Goal: Use online tool/utility: Utilize a website feature to perform a specific function

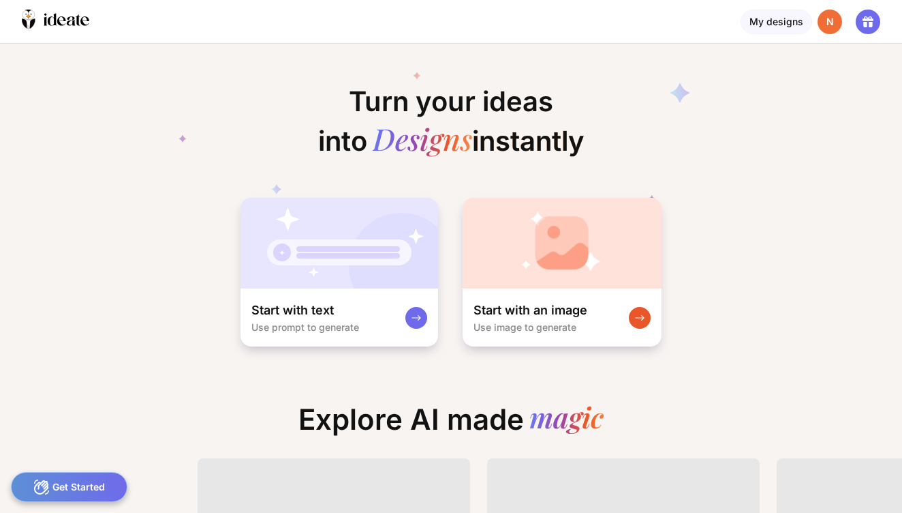
click at [640, 315] on rect at bounding box center [640, 317] width 11 height 11
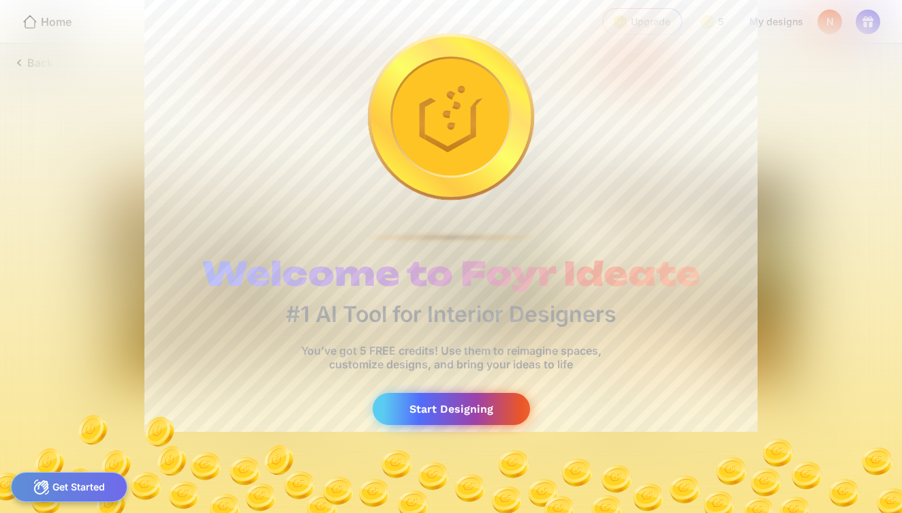
click at [448, 402] on div "Start Designing" at bounding box center [451, 409] width 157 height 32
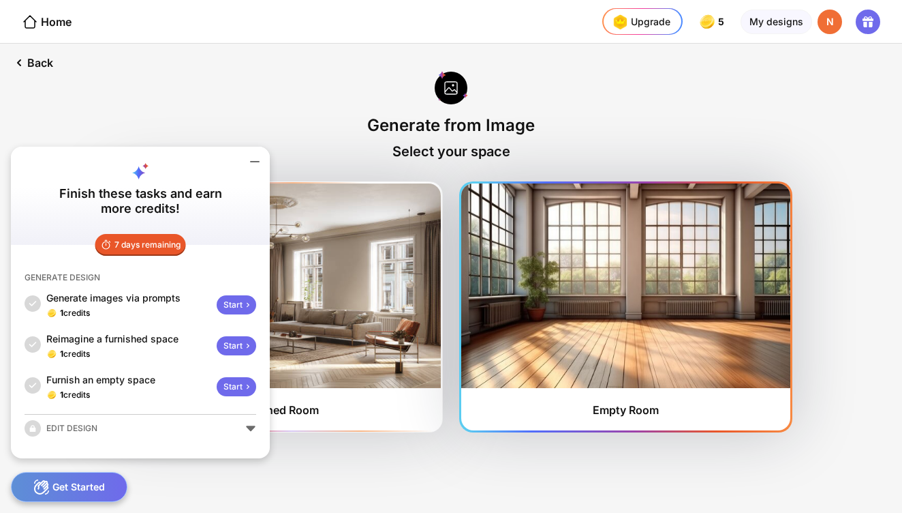
click at [557, 301] on img at bounding box center [625, 285] width 329 height 204
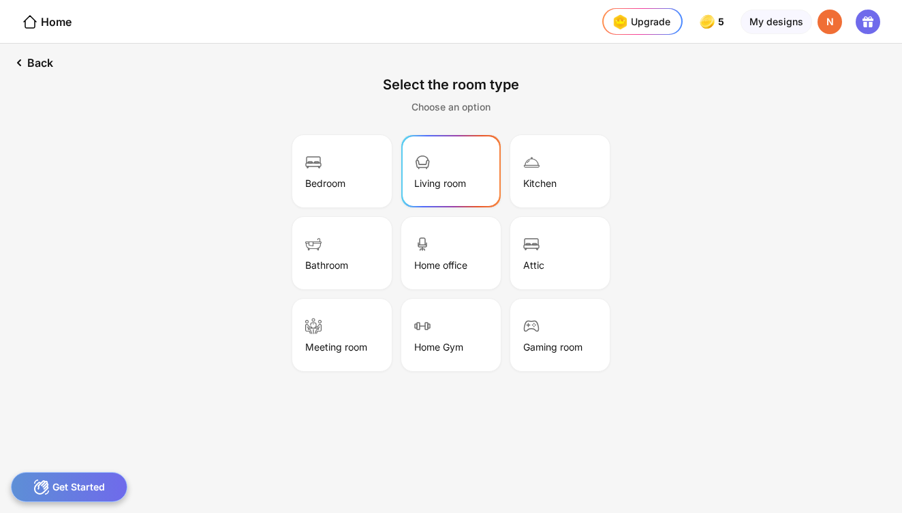
click at [461, 184] on div "Living room" at bounding box center [440, 183] width 52 height 12
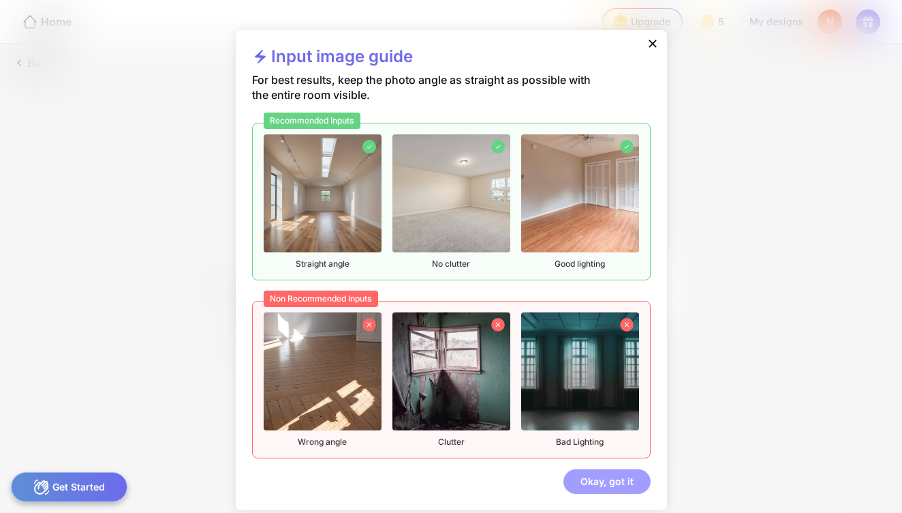
click at [620, 483] on div "Okay, got it" at bounding box center [607, 481] width 87 height 25
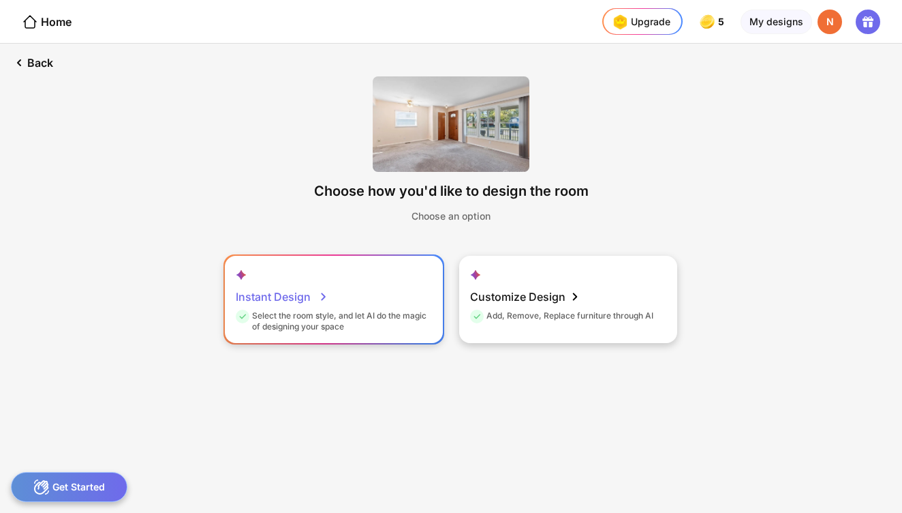
click at [380, 307] on div "Instant Design Select the room style, and let AI do the magic of designing your…" at bounding box center [334, 299] width 218 height 87
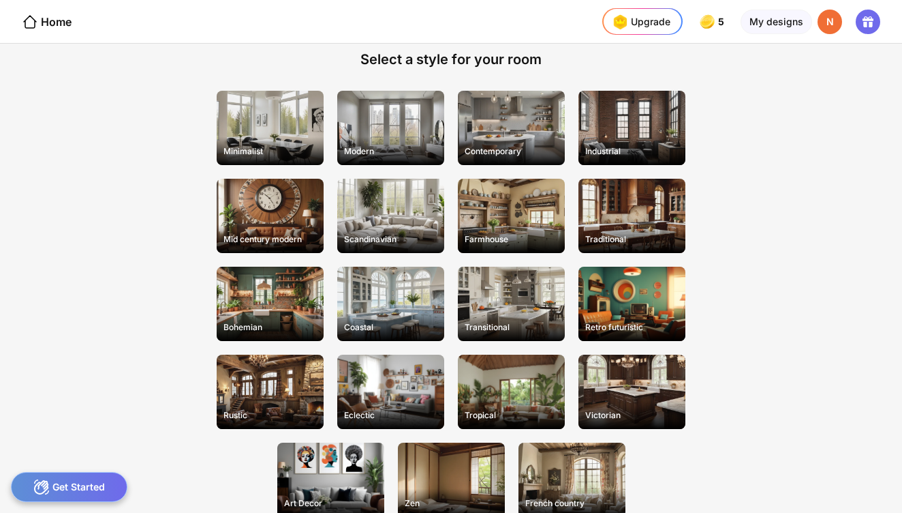
scroll to position [37, 0]
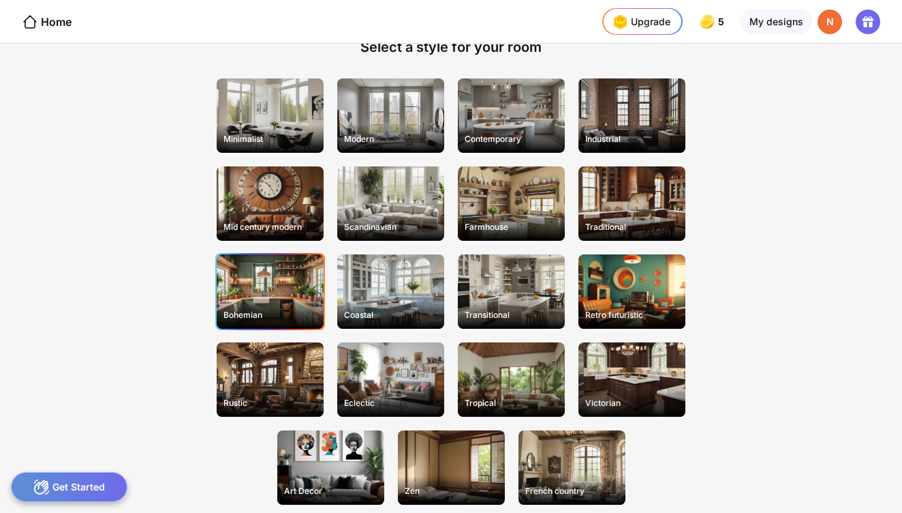
click at [260, 309] on div "Bohemian" at bounding box center [270, 314] width 104 height 21
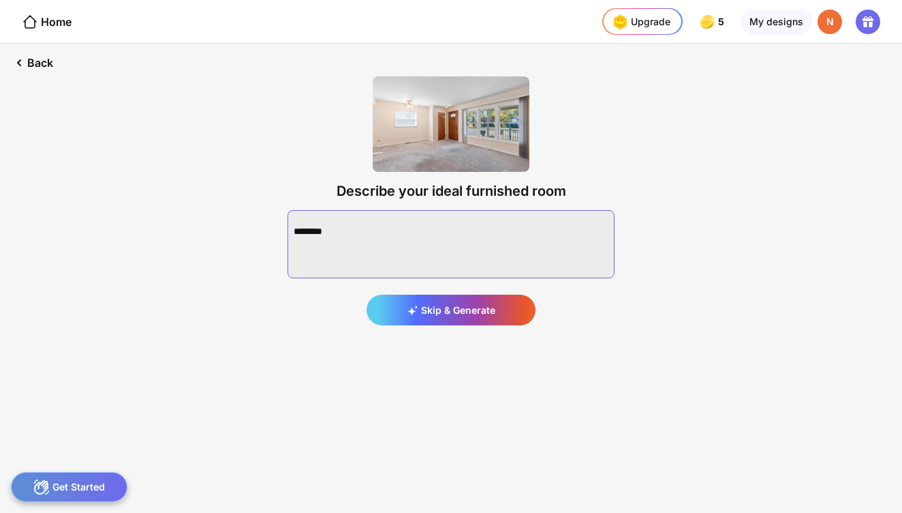
click at [347, 251] on textarea at bounding box center [451, 244] width 327 height 68
click at [35, 68] on div "Back" at bounding box center [32, 63] width 64 height 38
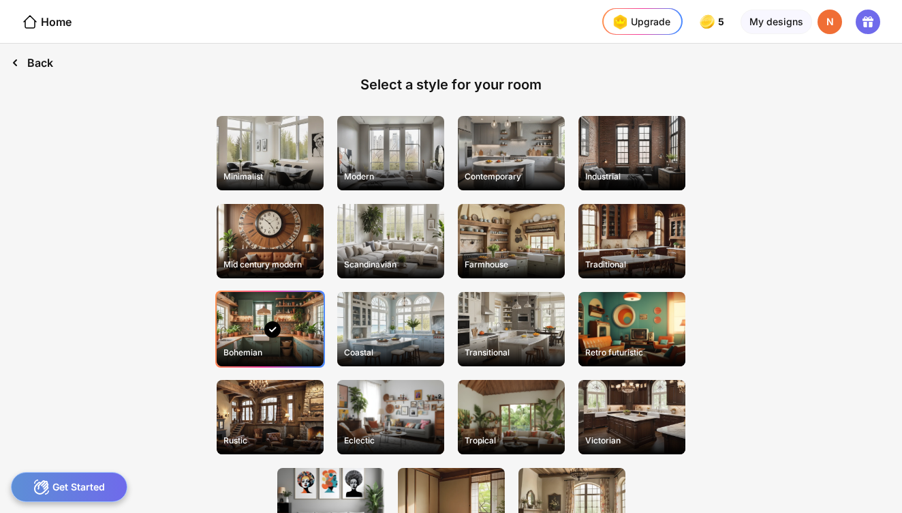
click at [36, 66] on div "Back" at bounding box center [32, 63] width 64 height 38
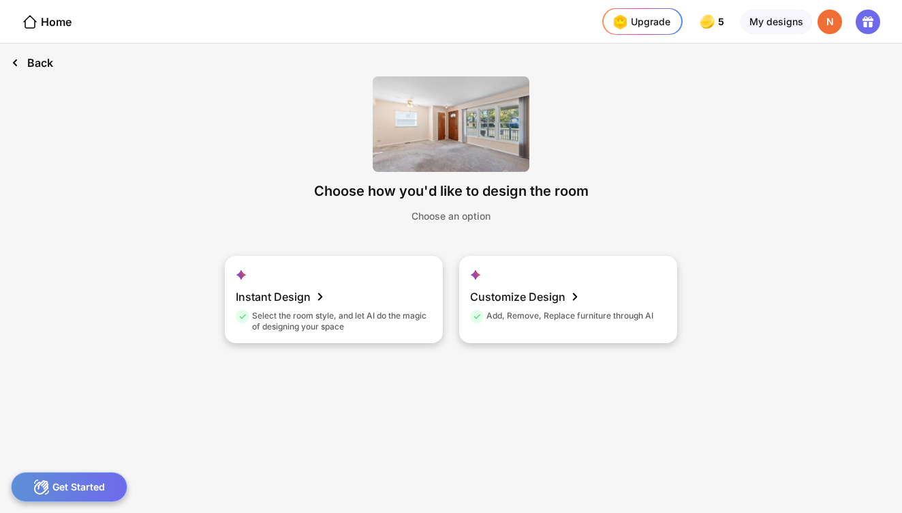
click at [36, 66] on div "Back" at bounding box center [32, 63] width 64 height 38
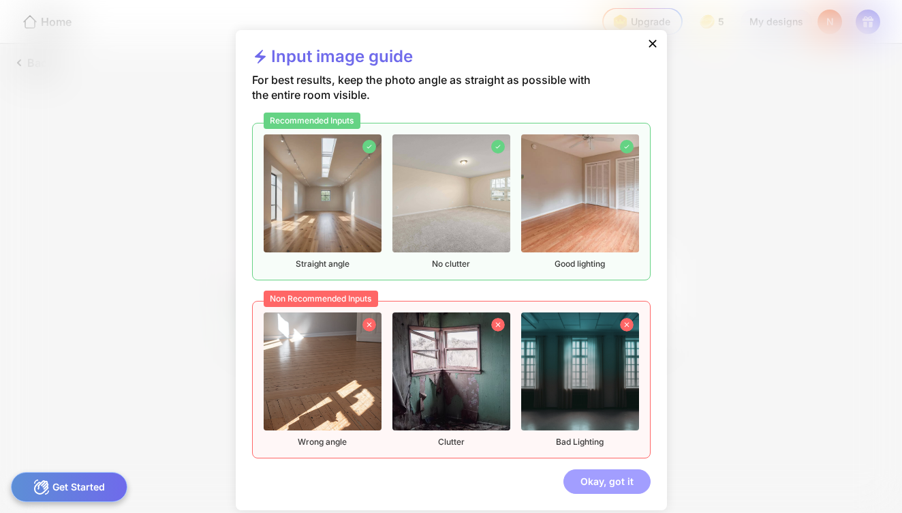
click at [585, 478] on div "Okay, got it" at bounding box center [607, 481] width 87 height 25
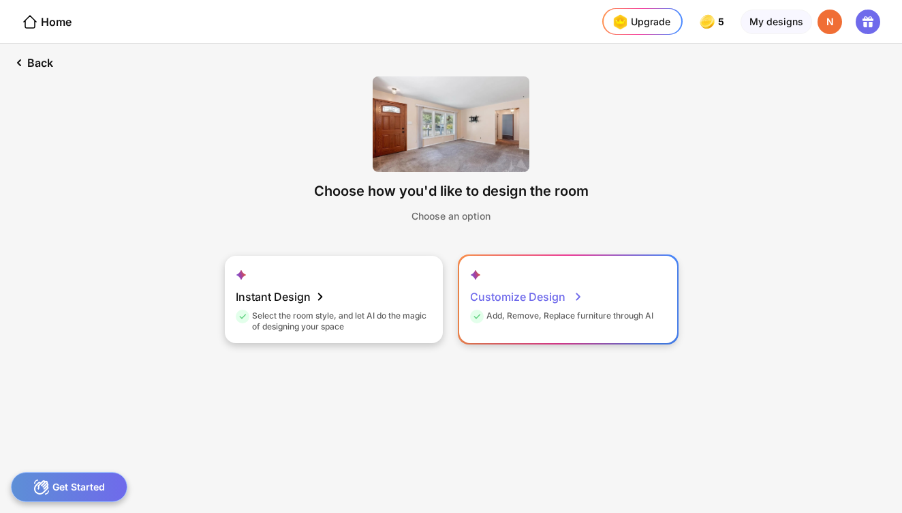
click at [509, 306] on div "Customize Design" at bounding box center [526, 296] width 113 height 27
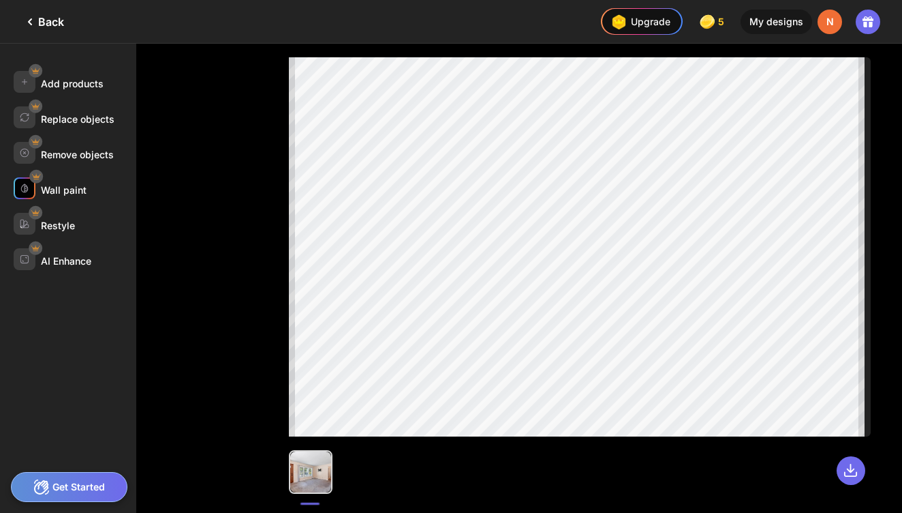
click at [66, 187] on div "Wall paint" at bounding box center [64, 190] width 46 height 12
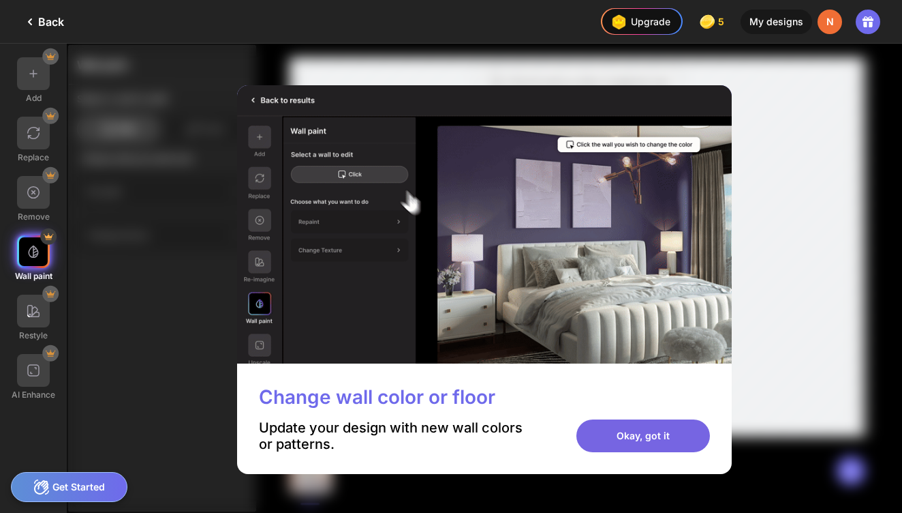
click at [636, 432] on div "Okay, got it" at bounding box center [644, 435] width 134 height 33
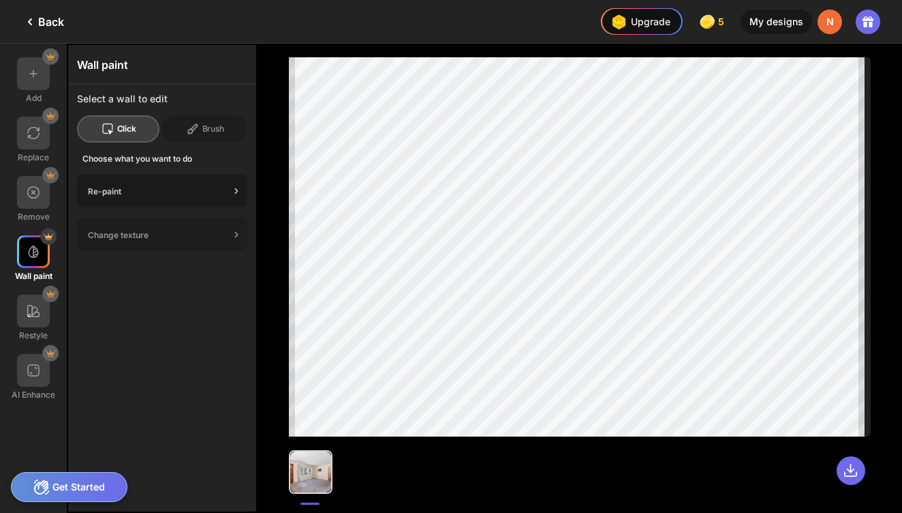
click at [232, 190] on icon at bounding box center [237, 191] width 14 height 14
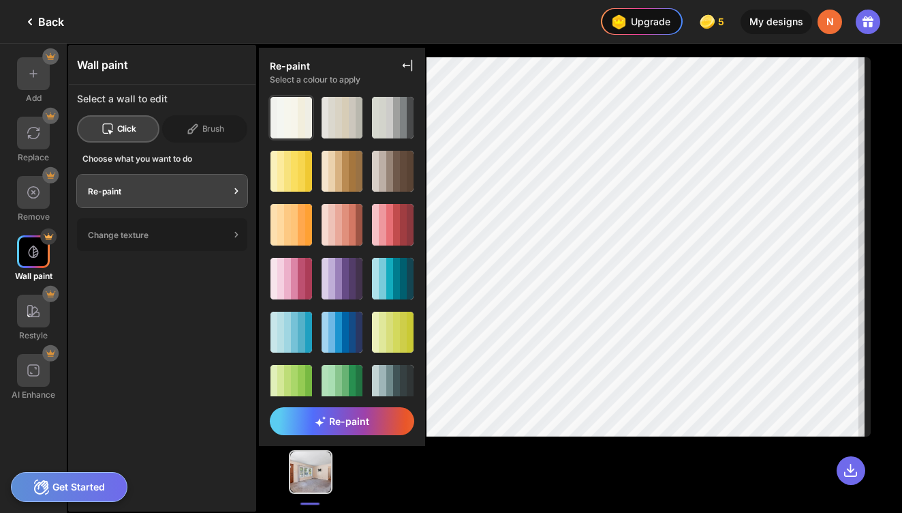
click at [305, 124] on div at bounding box center [308, 118] width 7 height 42
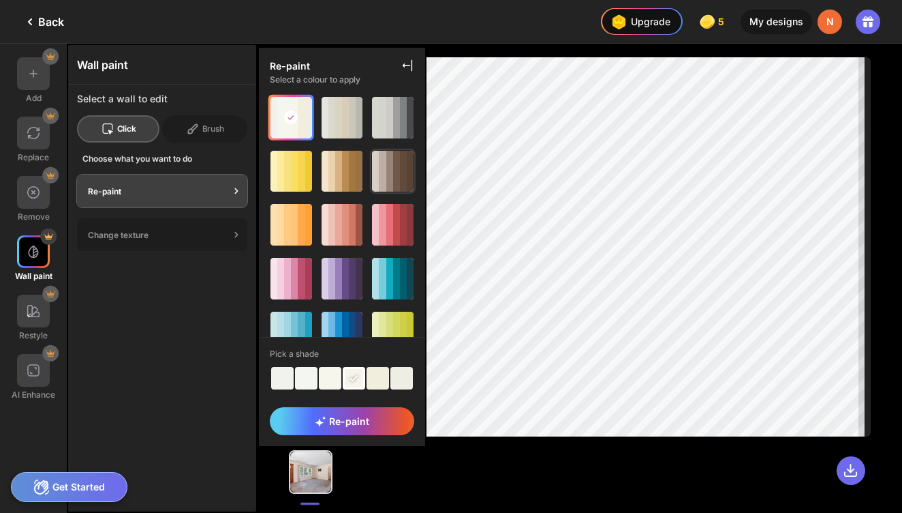
click at [374, 171] on div at bounding box center [375, 172] width 7 height 42
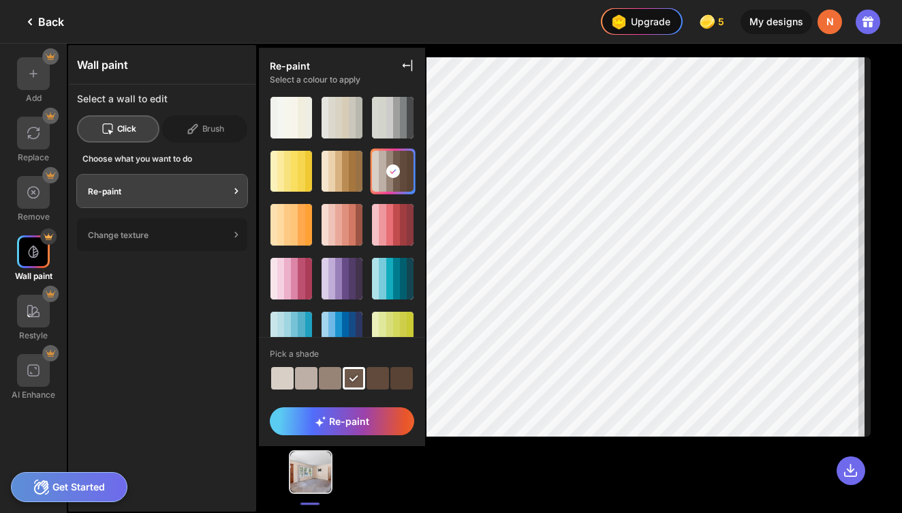
click at [282, 380] on div at bounding box center [282, 378] width 22 height 22
click at [342, 425] on span "Re-paint" at bounding box center [342, 421] width 55 height 12
click at [356, 423] on span "Re-paint" at bounding box center [342, 421] width 55 height 12
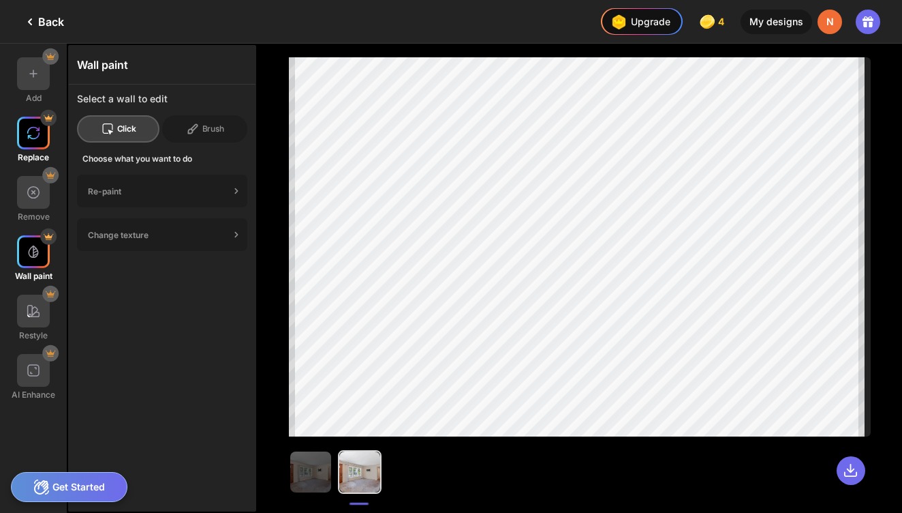
click at [33, 144] on div at bounding box center [33, 133] width 33 height 33
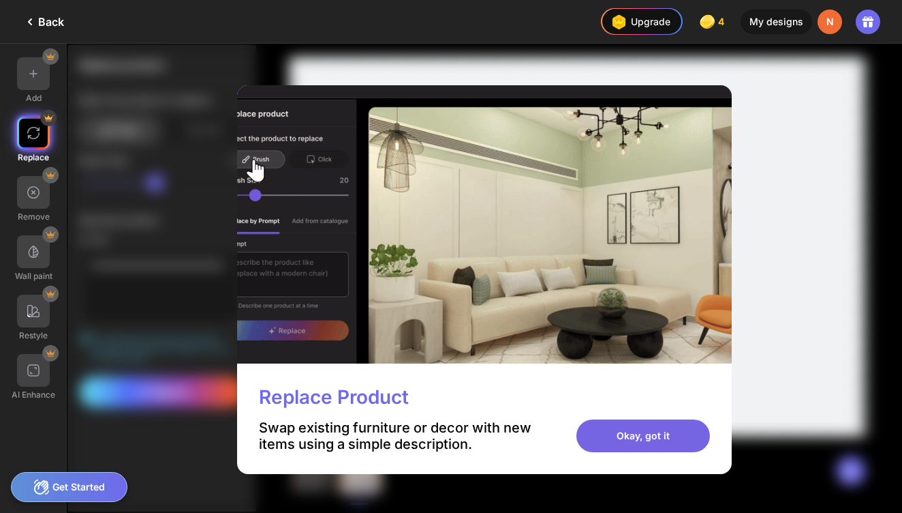
click at [632, 431] on div "Okay, got it" at bounding box center [644, 435] width 134 height 33
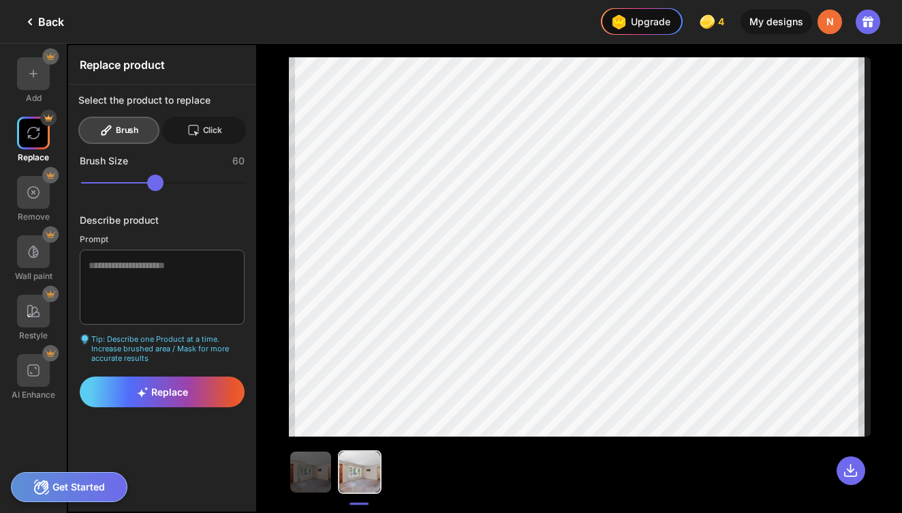
click at [197, 129] on icon at bounding box center [194, 130] width 14 height 14
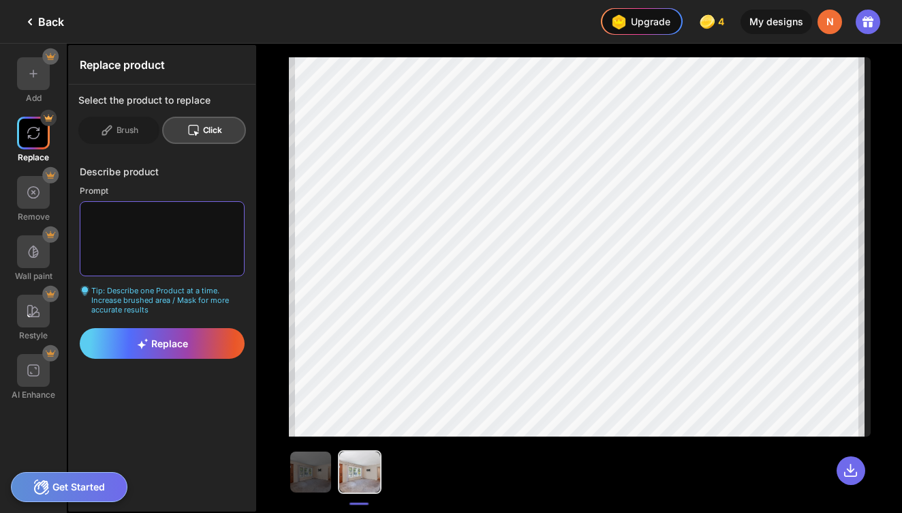
click at [153, 222] on textarea at bounding box center [162, 238] width 165 height 75
click at [157, 220] on textarea at bounding box center [162, 238] width 165 height 75
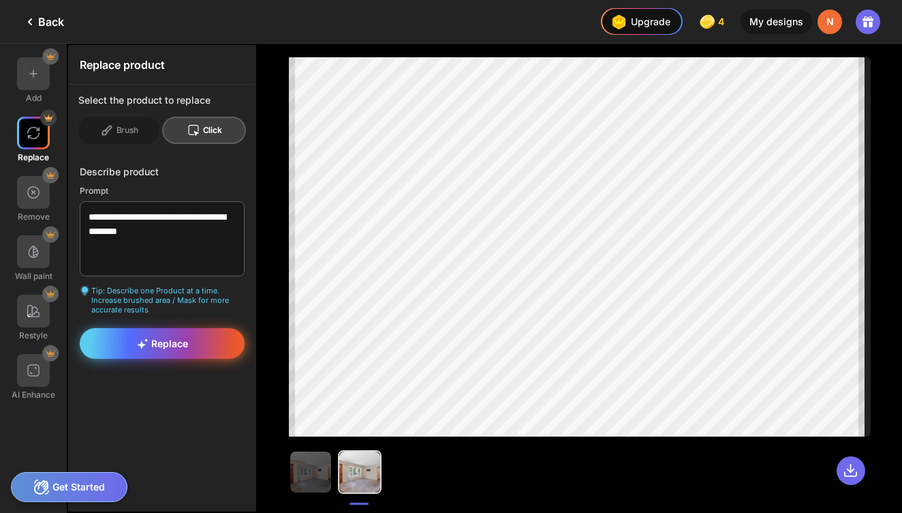
drag, startPoint x: 174, startPoint y: 254, endPoint x: 176, endPoint y: 338, distance: 84.5
click at [176, 338] on span "Replace" at bounding box center [162, 343] width 51 height 12
click at [109, 133] on icon at bounding box center [107, 130] width 14 height 14
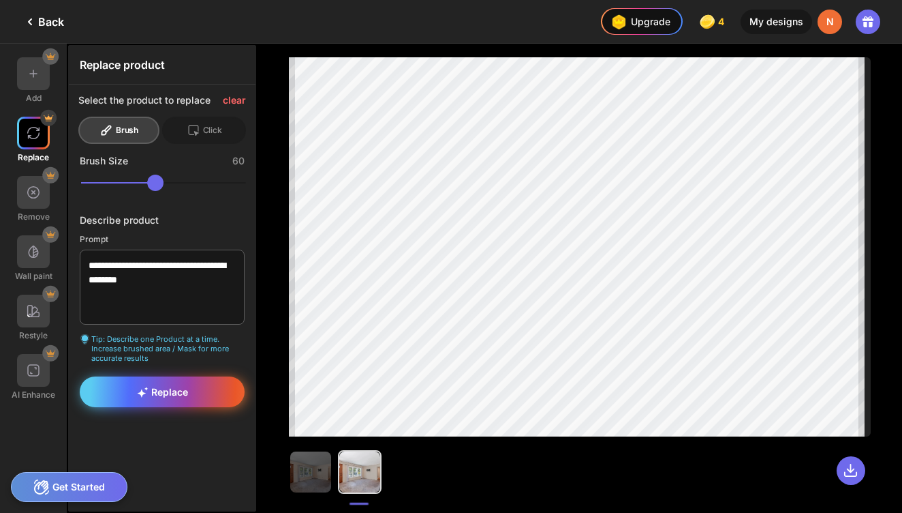
click at [159, 389] on span "Replace" at bounding box center [162, 392] width 51 height 12
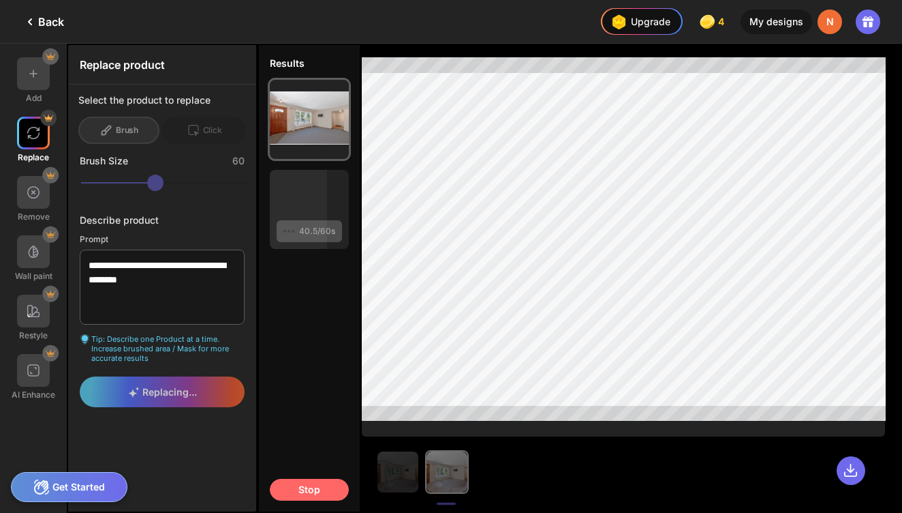
click at [317, 486] on div "Stop" at bounding box center [309, 489] width 79 height 22
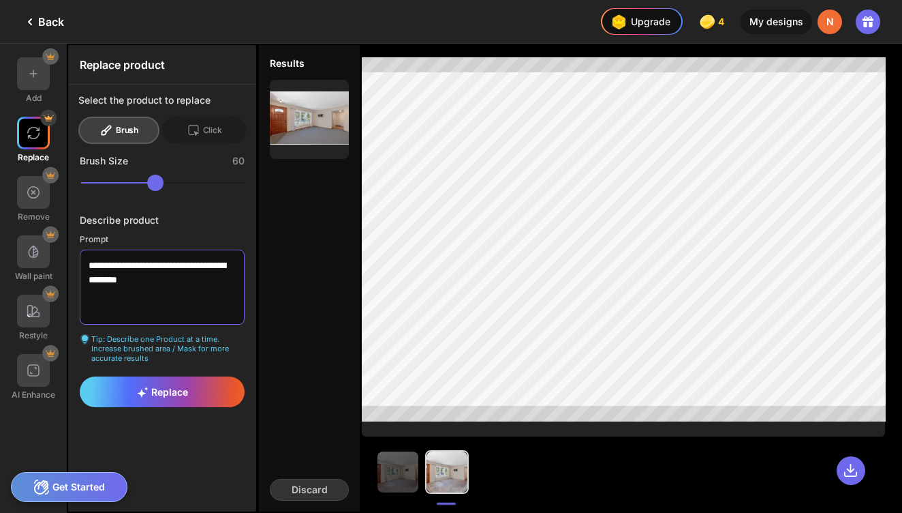
click at [177, 283] on textarea "**********" at bounding box center [162, 286] width 165 height 75
click at [129, 134] on div "Brush" at bounding box center [118, 130] width 81 height 27
click at [316, 483] on div "Discard" at bounding box center [309, 489] width 79 height 22
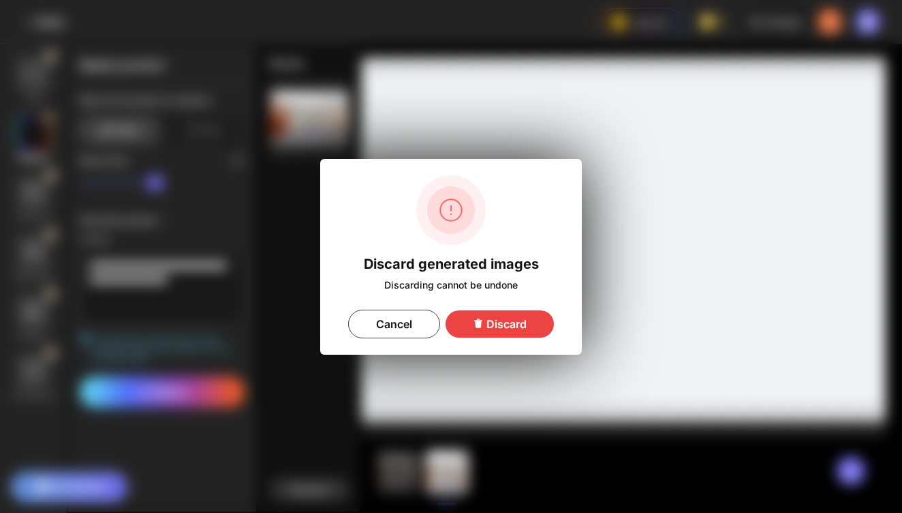
click at [483, 326] on icon at bounding box center [478, 323] width 11 height 11
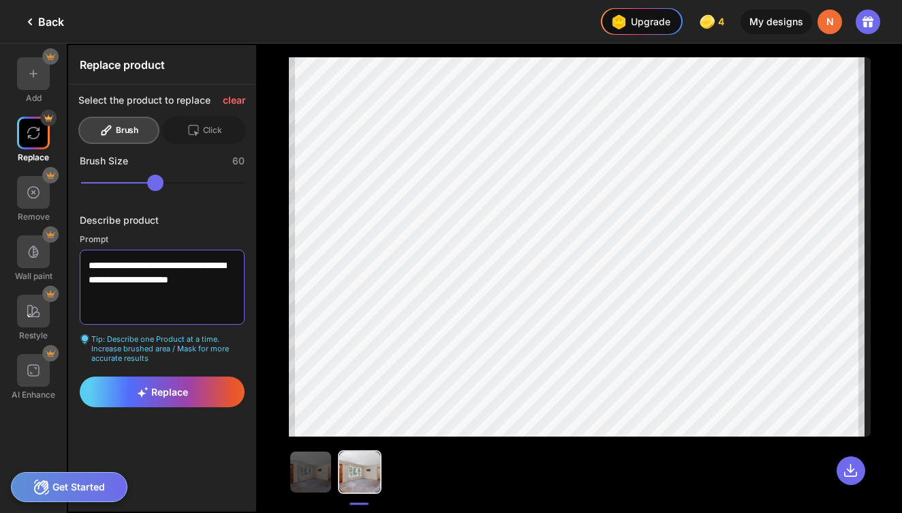
click at [144, 281] on textarea "**********" at bounding box center [162, 286] width 165 height 75
type textarea "**********"
click at [159, 391] on span "Replace" at bounding box center [162, 392] width 51 height 12
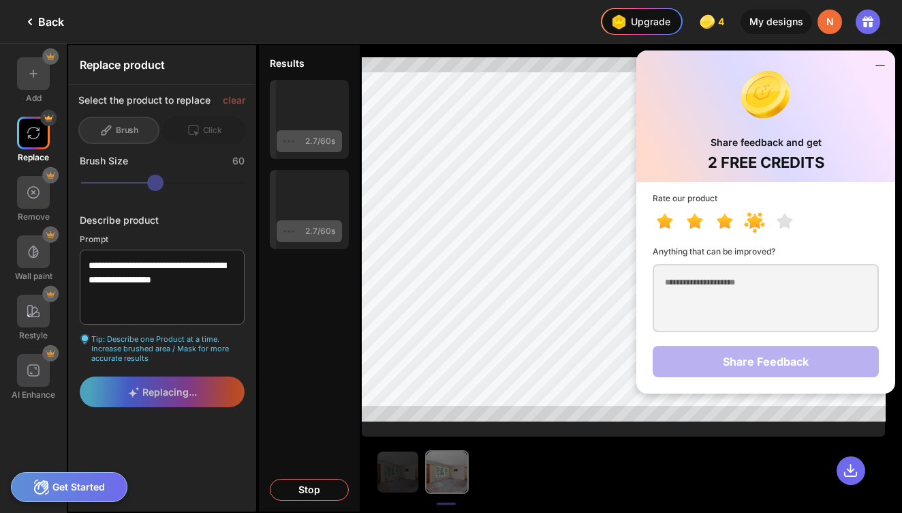
click at [750, 225] on icon at bounding box center [755, 220] width 16 height 15
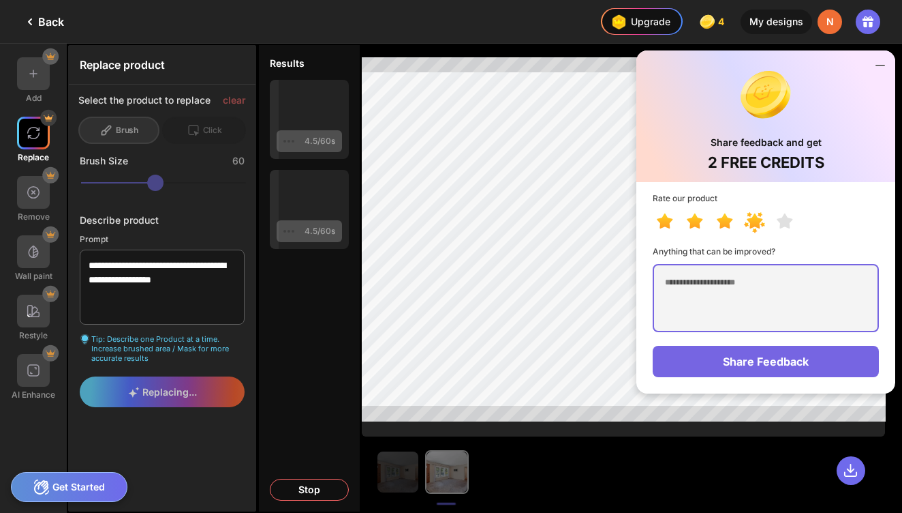
click at [734, 296] on textarea at bounding box center [766, 298] width 226 height 68
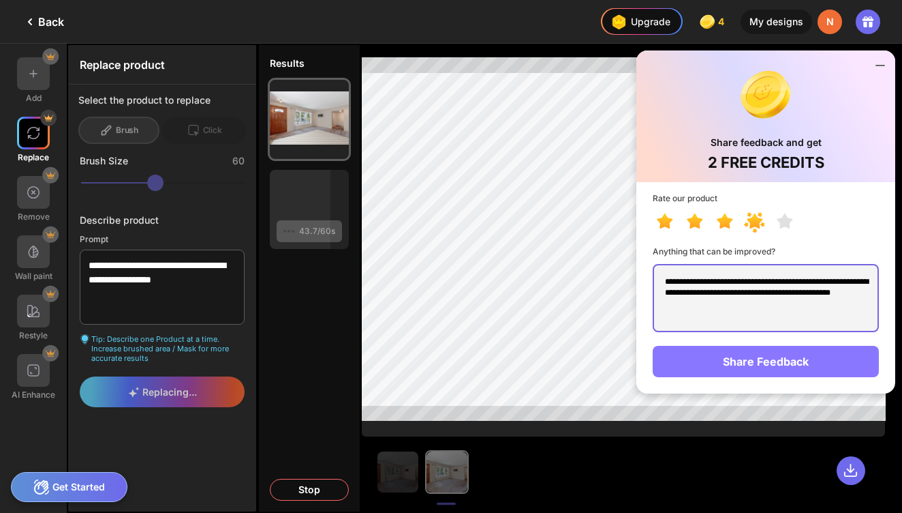
type textarea "**********"
click at [734, 359] on div "Share Feedback" at bounding box center [766, 361] width 226 height 31
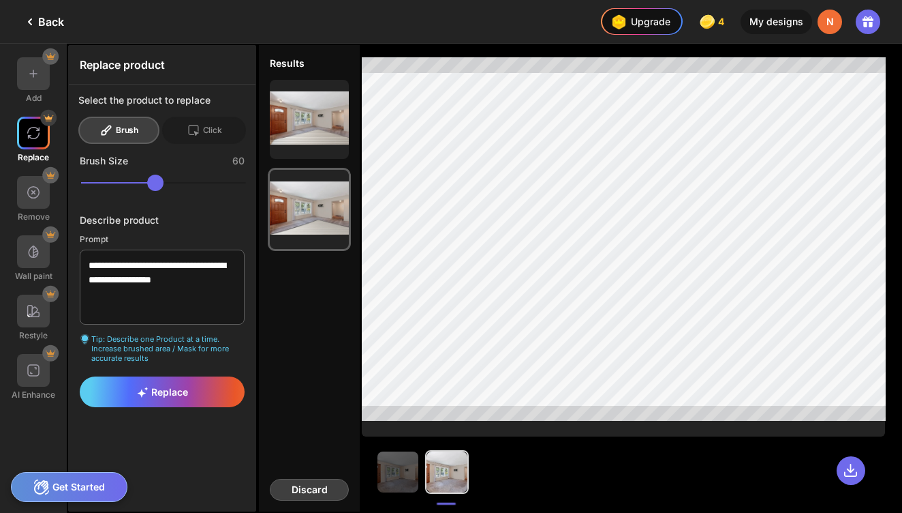
click at [322, 489] on div "Discard" at bounding box center [309, 489] width 79 height 22
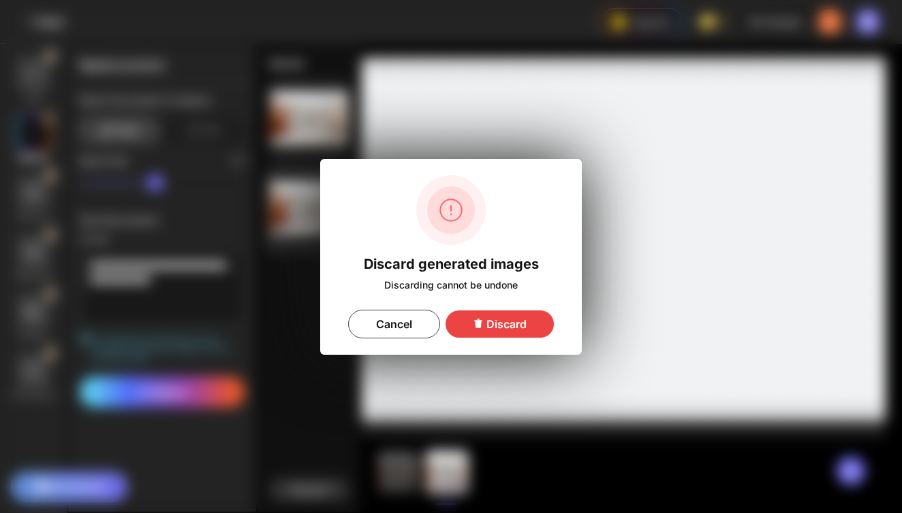
click at [515, 310] on div "Discard" at bounding box center [500, 323] width 108 height 27
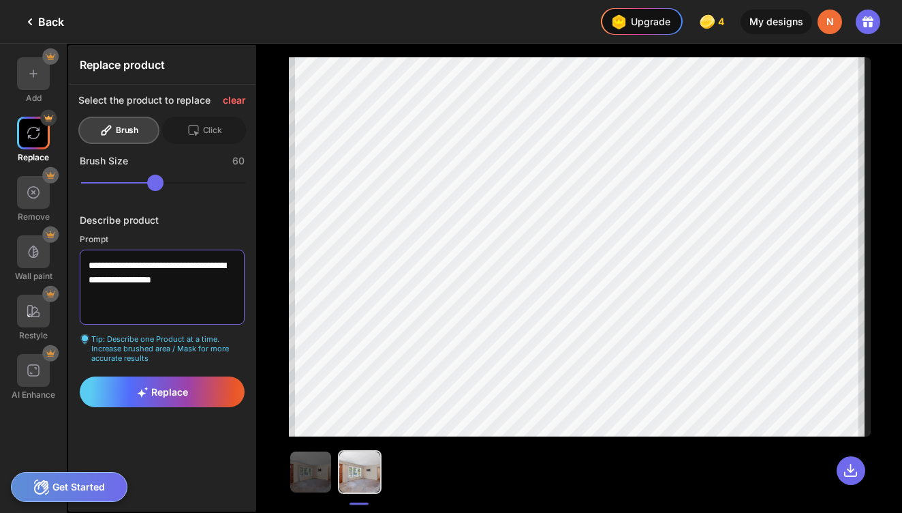
click at [153, 280] on textarea "**********" at bounding box center [162, 286] width 165 height 75
type textarea "**********"
click at [179, 386] on span "Replace" at bounding box center [162, 392] width 51 height 12
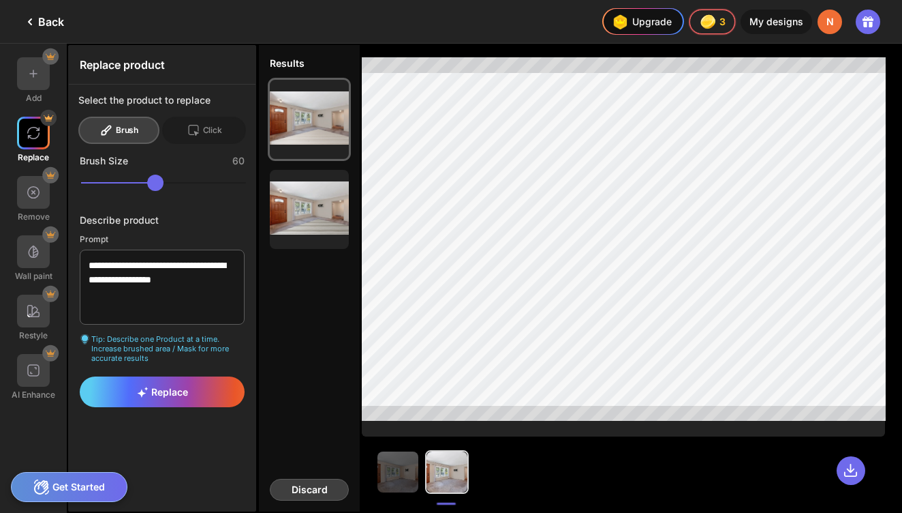
click at [314, 487] on div "Discard" at bounding box center [309, 489] width 79 height 22
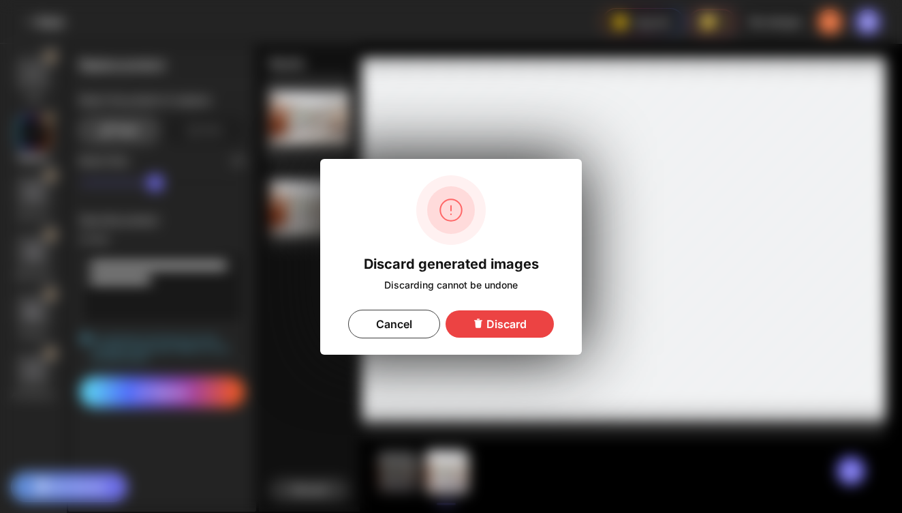
click at [476, 328] on icon at bounding box center [478, 323] width 11 height 11
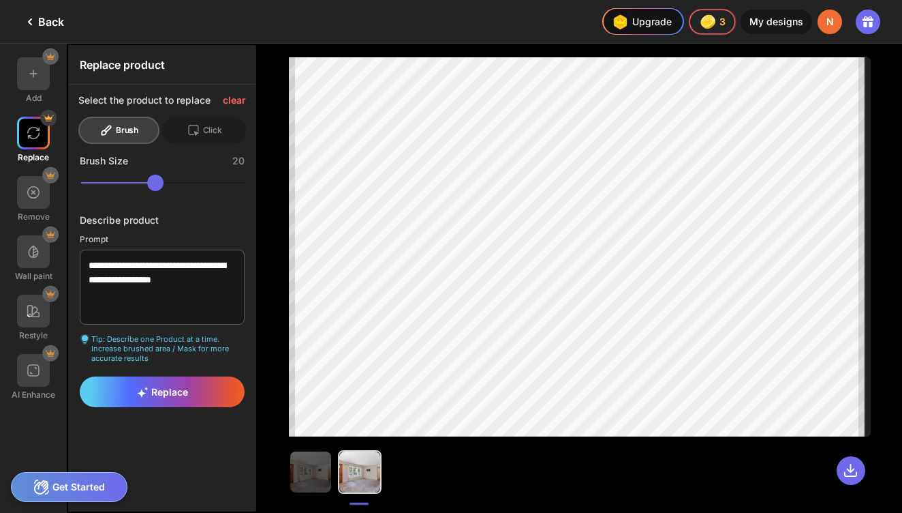
drag, startPoint x: 170, startPoint y: 184, endPoint x: 106, endPoint y: 182, distance: 64.8
type input "**"
click at [106, 182] on input "range" at bounding box center [163, 182] width 165 height 16
click at [320, 483] on img at bounding box center [310, 471] width 41 height 41
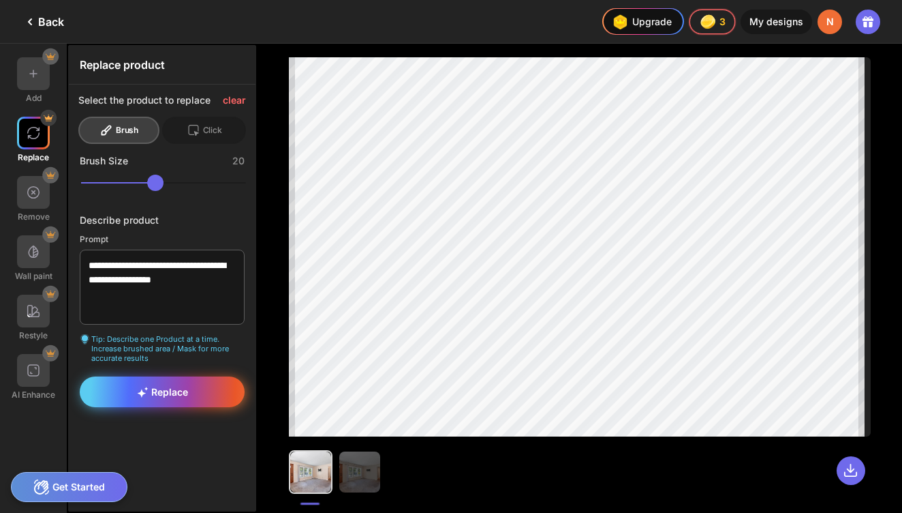
click at [186, 392] on span "Replace" at bounding box center [162, 392] width 51 height 12
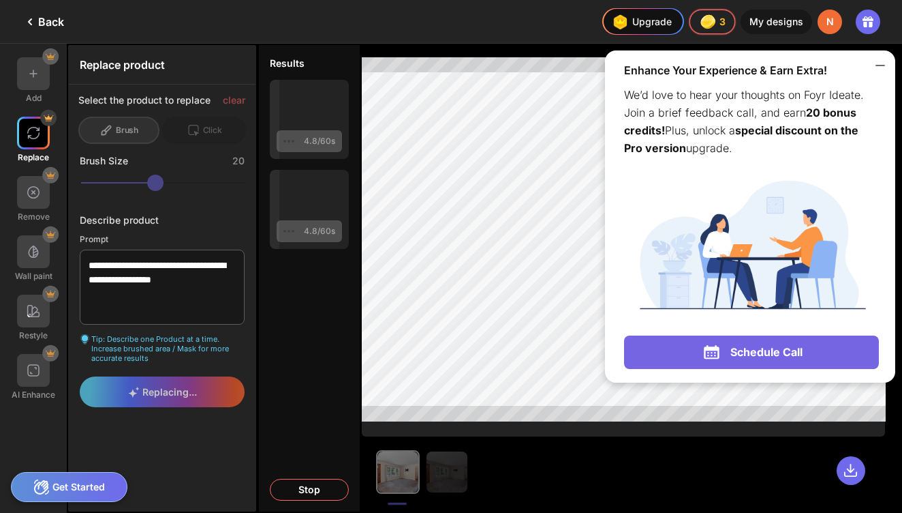
click at [883, 63] on icon at bounding box center [880, 65] width 16 height 16
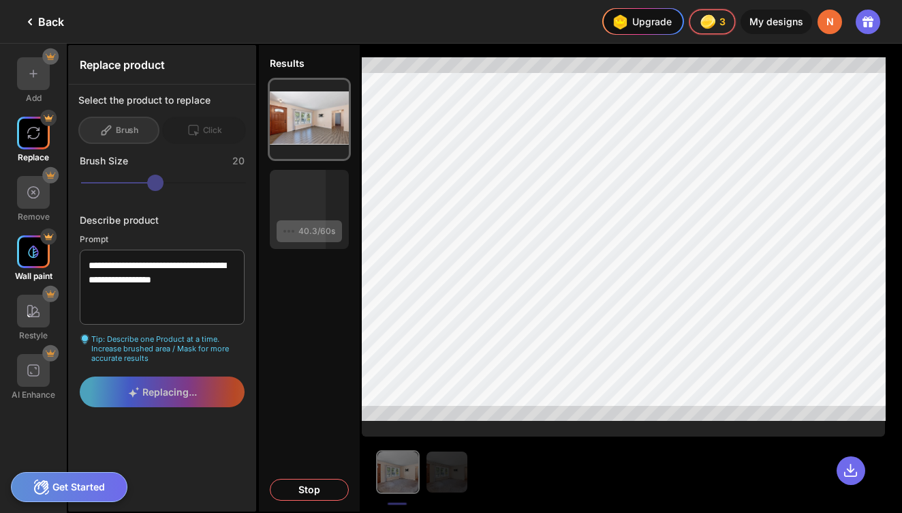
click at [30, 254] on img at bounding box center [34, 252] width 14 height 14
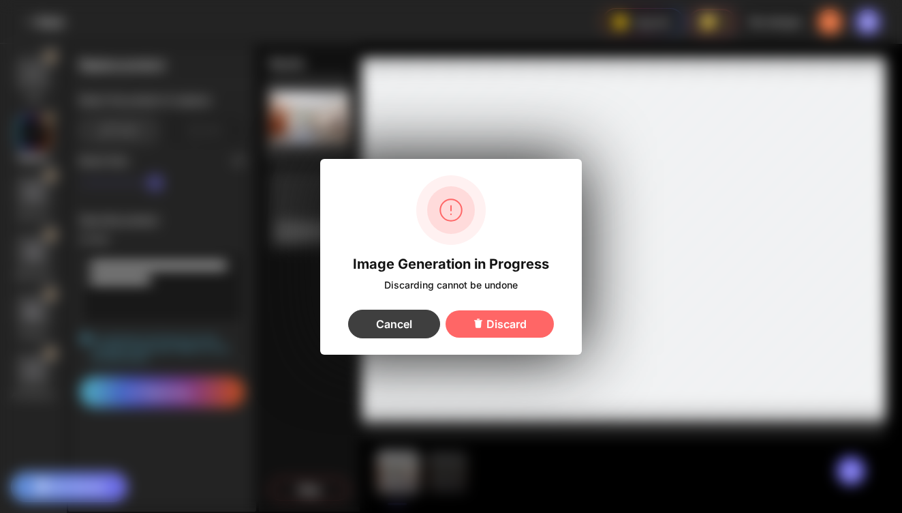
click at [406, 329] on div "Cancel" at bounding box center [394, 323] width 92 height 29
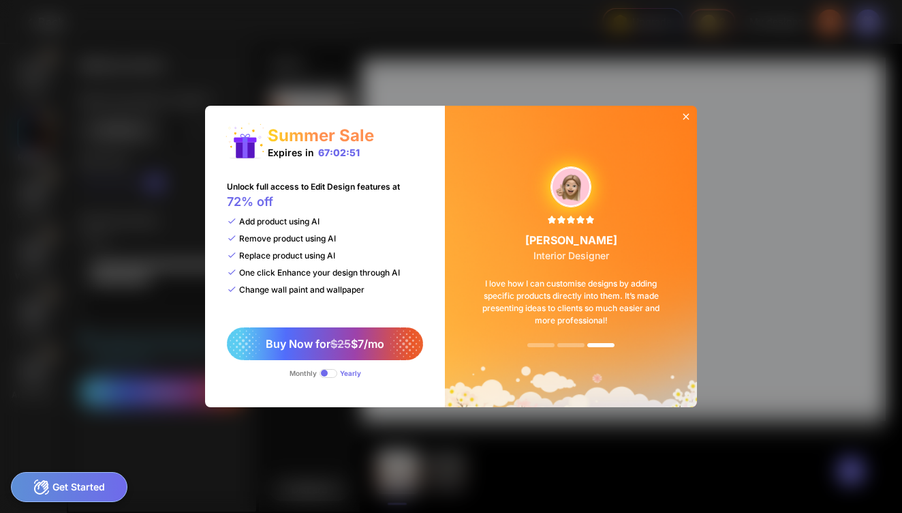
click at [688, 112] on icon at bounding box center [686, 116] width 11 height 11
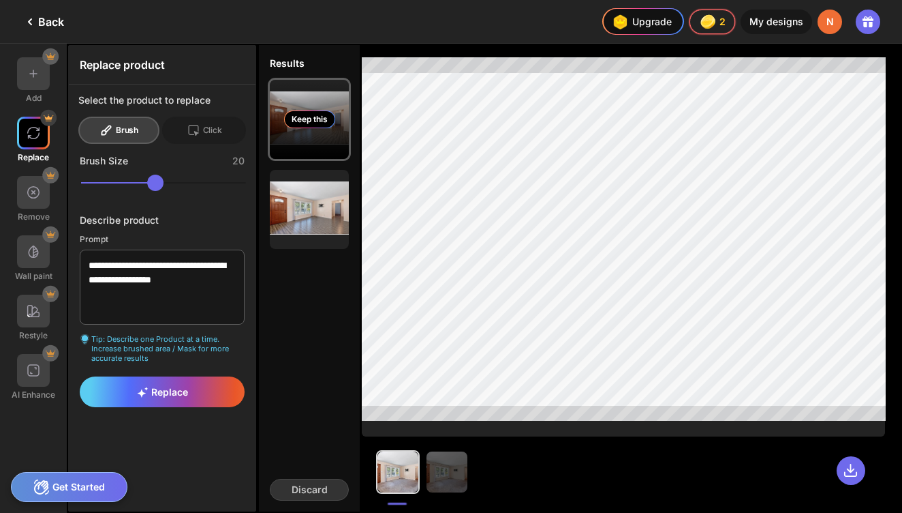
click at [309, 122] on div "Keep this" at bounding box center [309, 119] width 51 height 18
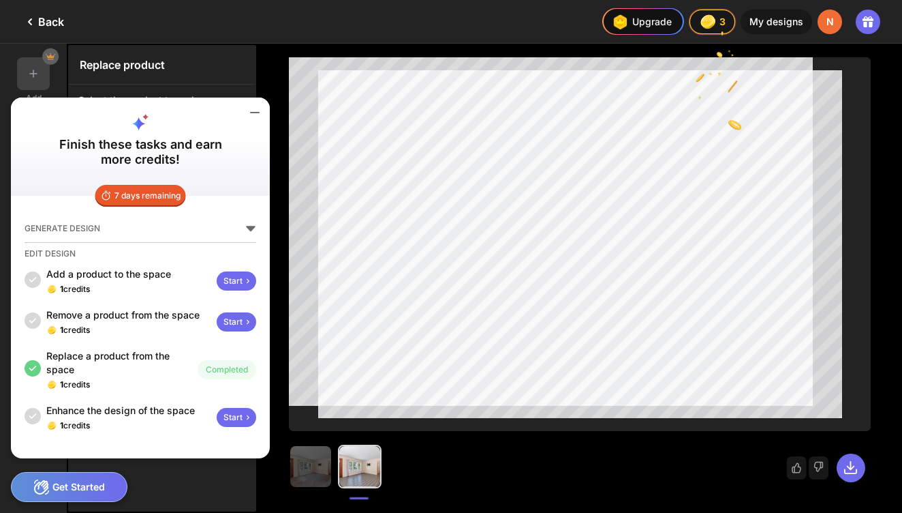
click at [252, 112] on icon at bounding box center [255, 112] width 8 height 0
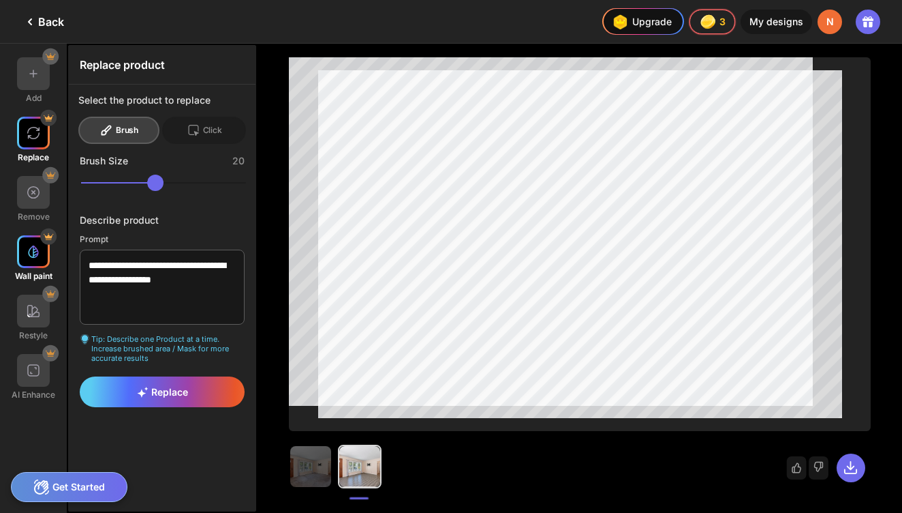
click at [29, 248] on img at bounding box center [34, 252] width 14 height 14
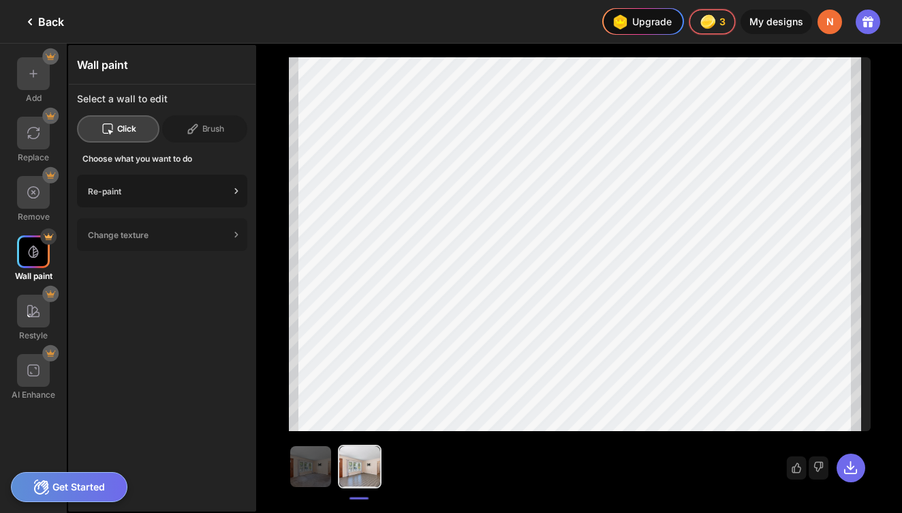
click at [156, 193] on div "Re-paint" at bounding box center [159, 191] width 142 height 10
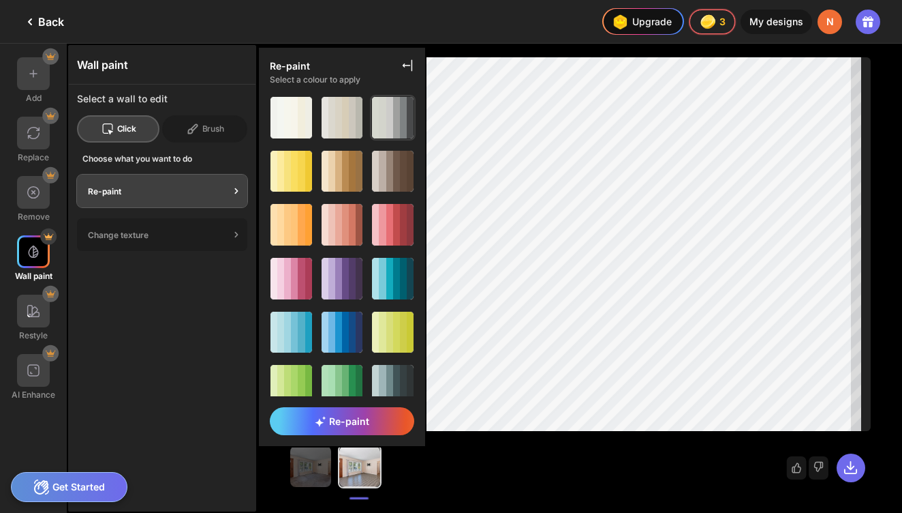
click at [382, 106] on div at bounding box center [382, 118] width 7 height 42
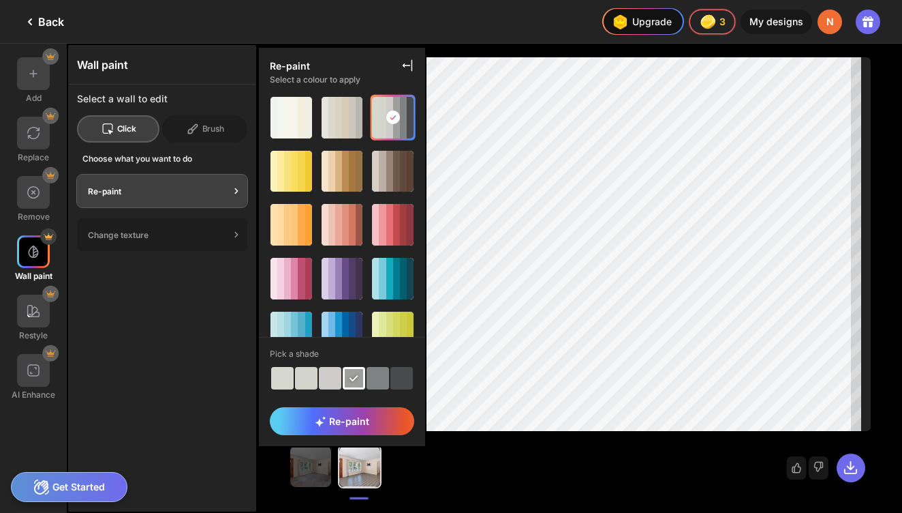
click at [329, 377] on div at bounding box center [330, 378] width 22 height 22
click at [340, 121] on div at bounding box center [338, 118] width 7 height 42
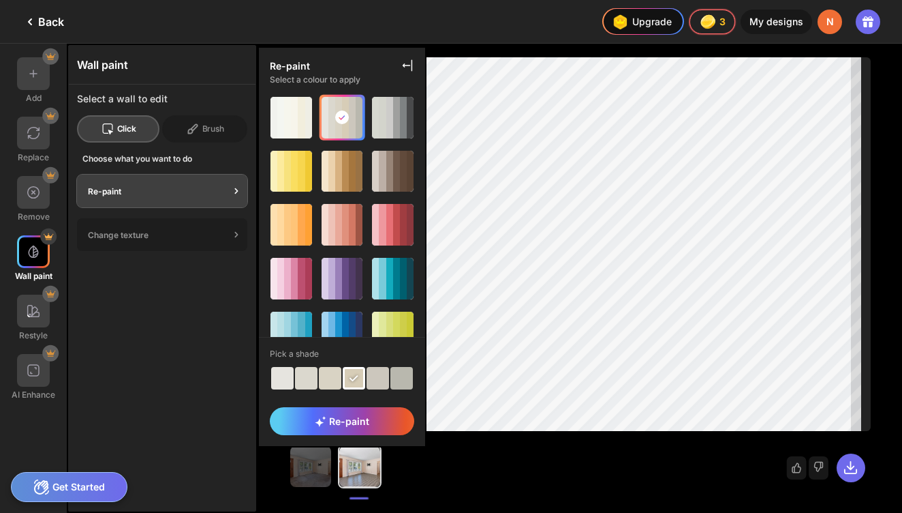
click at [331, 379] on div at bounding box center [330, 378] width 22 height 22
click at [361, 423] on span "Re-paint" at bounding box center [342, 421] width 55 height 12
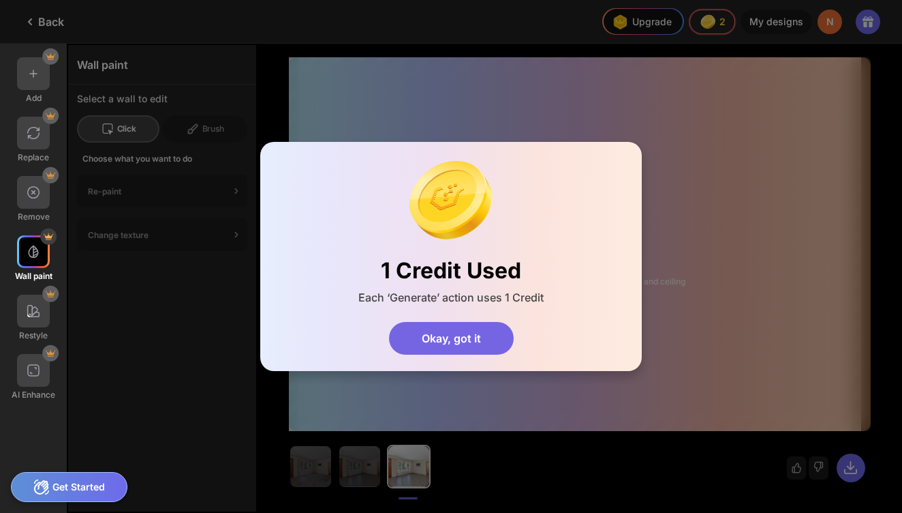
click at [448, 339] on div "Okay, got it" at bounding box center [451, 338] width 125 height 33
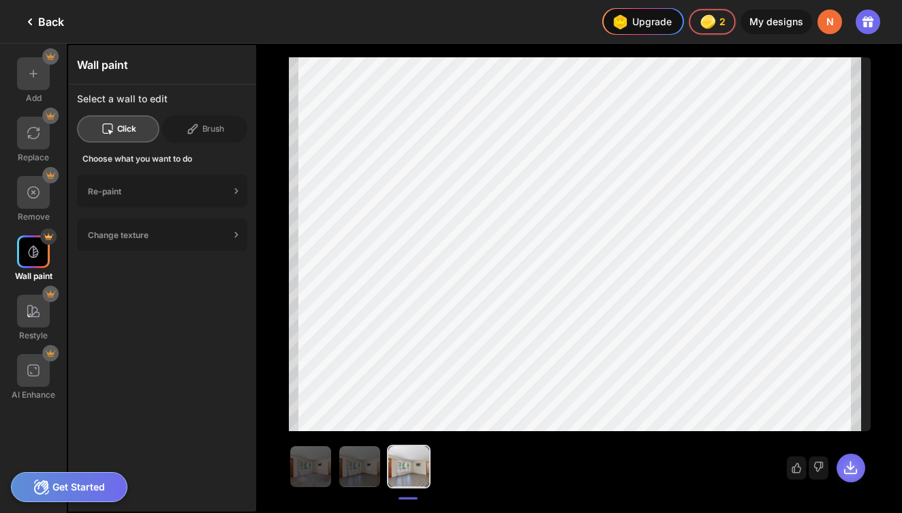
click at [844, 470] on icon at bounding box center [851, 467] width 16 height 16
click at [43, 316] on div at bounding box center [33, 310] width 33 height 33
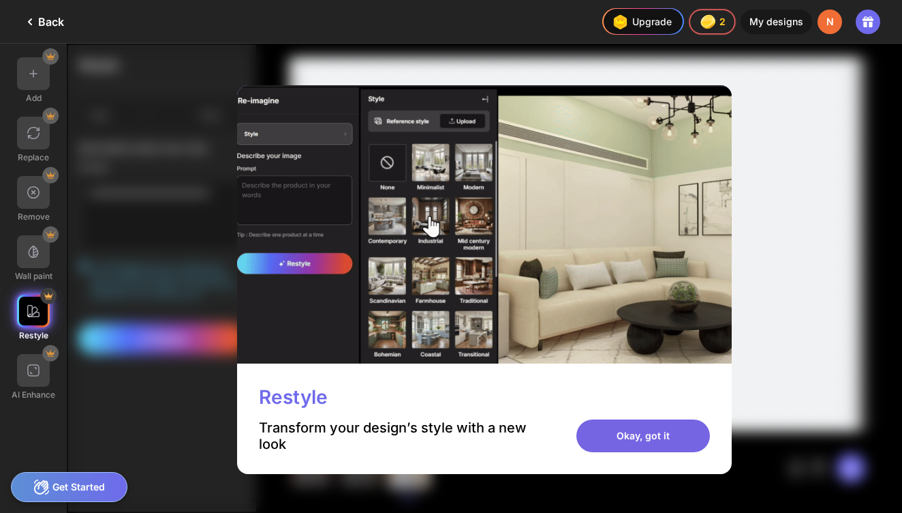
click at [602, 431] on div "Okay, got it" at bounding box center [644, 435] width 134 height 33
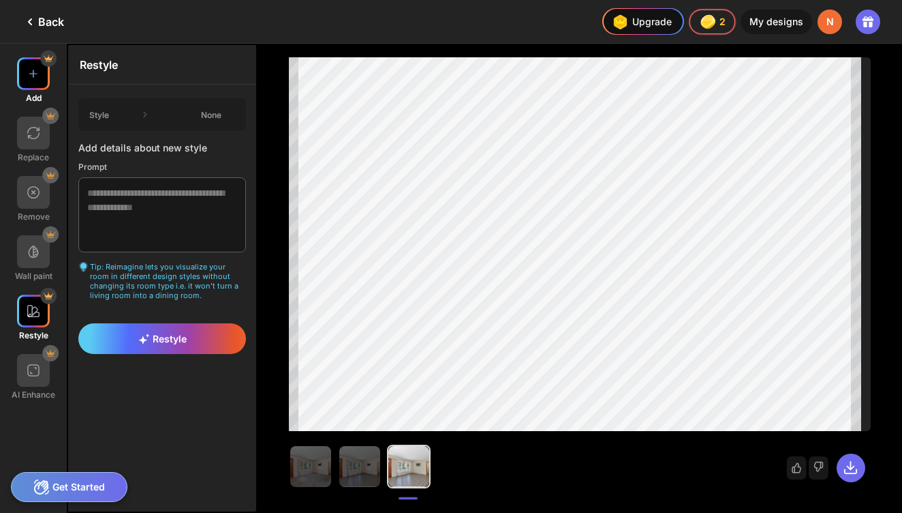
click at [34, 77] on img at bounding box center [34, 74] width 14 height 14
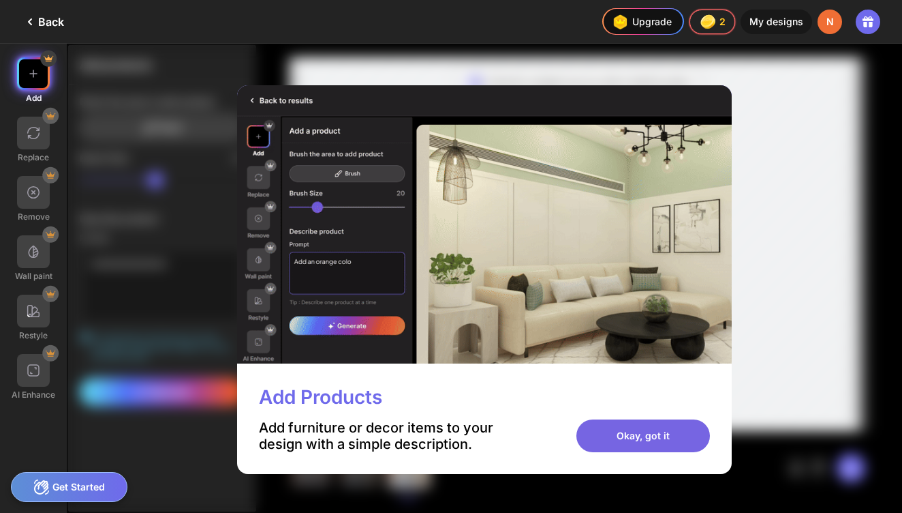
click at [587, 429] on div "Okay, got it" at bounding box center [644, 435] width 134 height 33
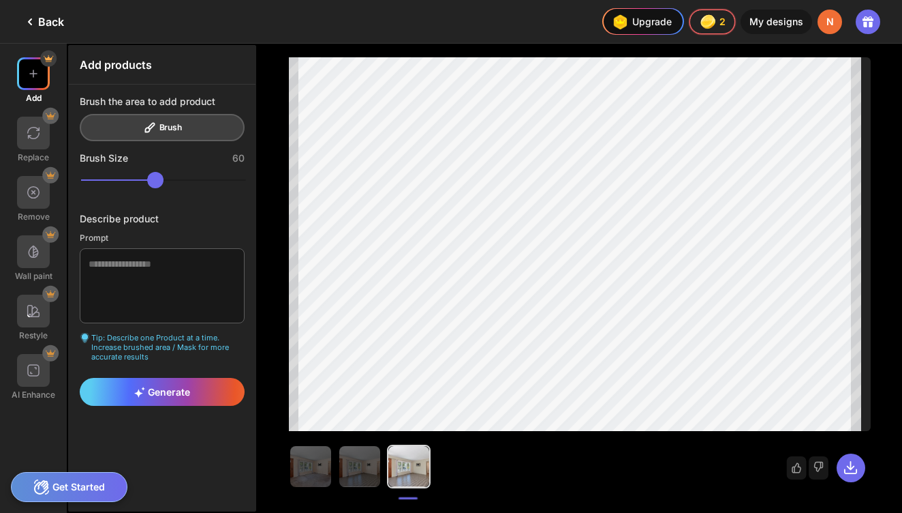
click at [42, 18] on div "Back" at bounding box center [43, 22] width 42 height 16
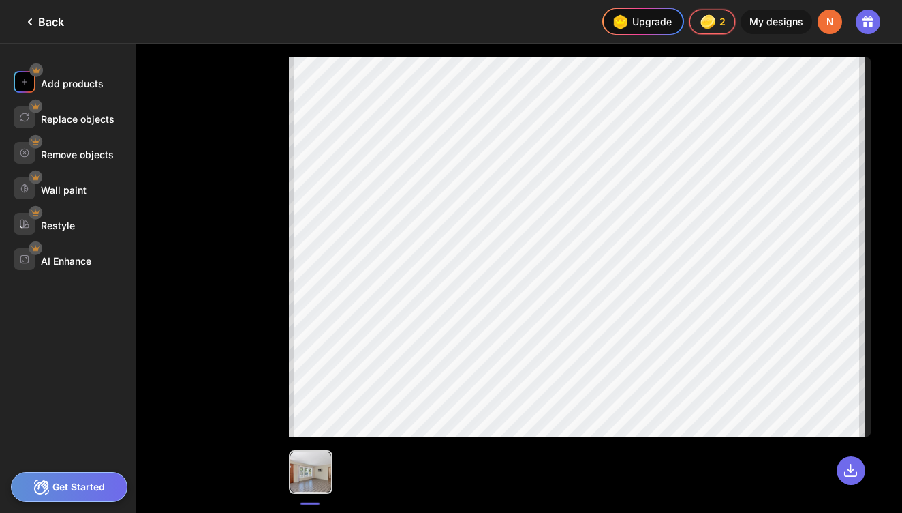
click at [77, 86] on div "Add products" at bounding box center [72, 84] width 63 height 12
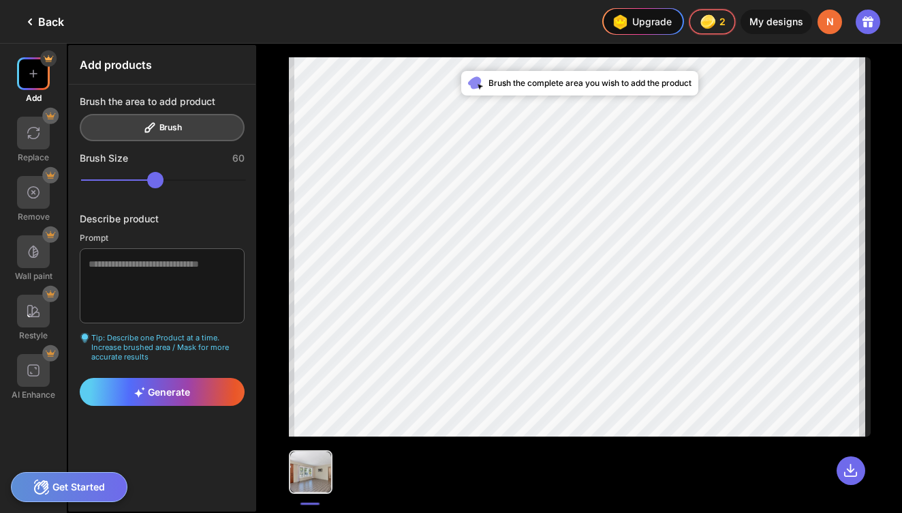
click at [140, 126] on div "Brush the area to add product Brush" at bounding box center [162, 118] width 165 height 46
click at [172, 286] on textarea at bounding box center [162, 285] width 165 height 75
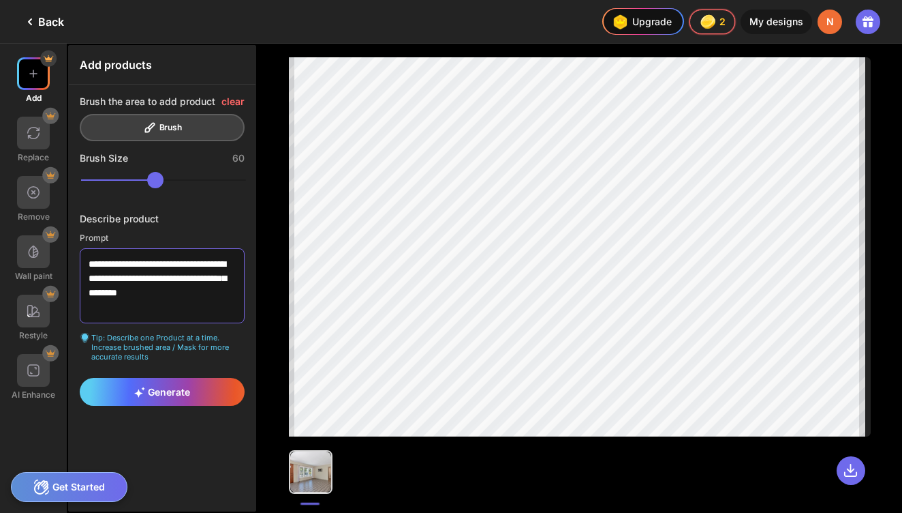
type textarea "**********"
click at [184, 134] on div "Brush the area to add product clear Brush" at bounding box center [162, 118] width 165 height 46
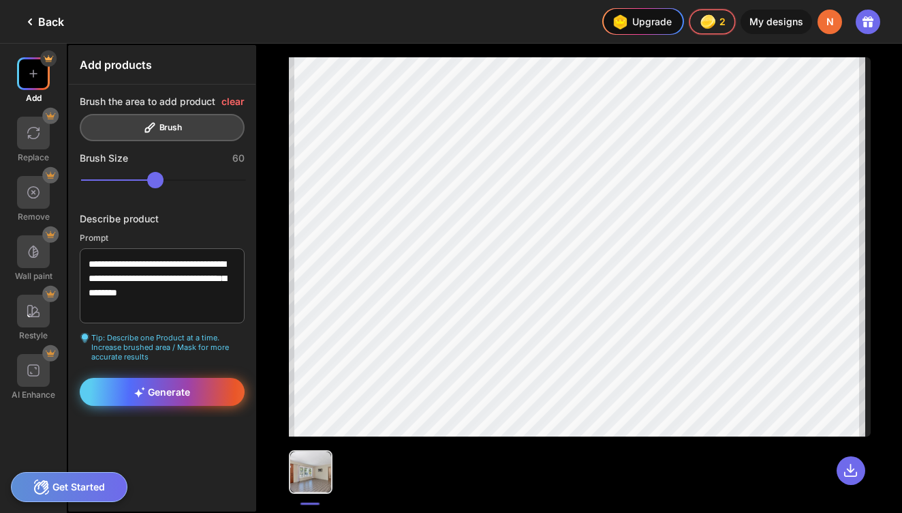
click at [140, 393] on icon at bounding box center [138, 392] width 9 height 9
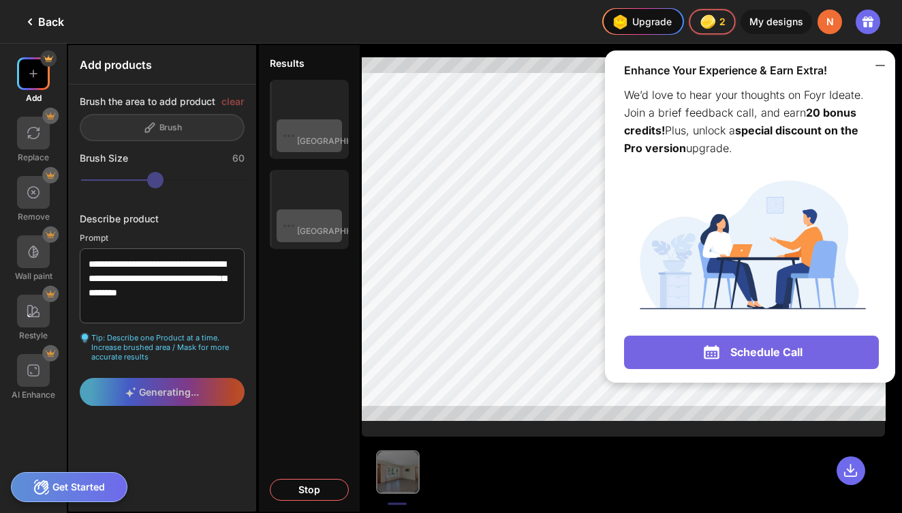
click at [881, 67] on icon at bounding box center [880, 65] width 16 height 16
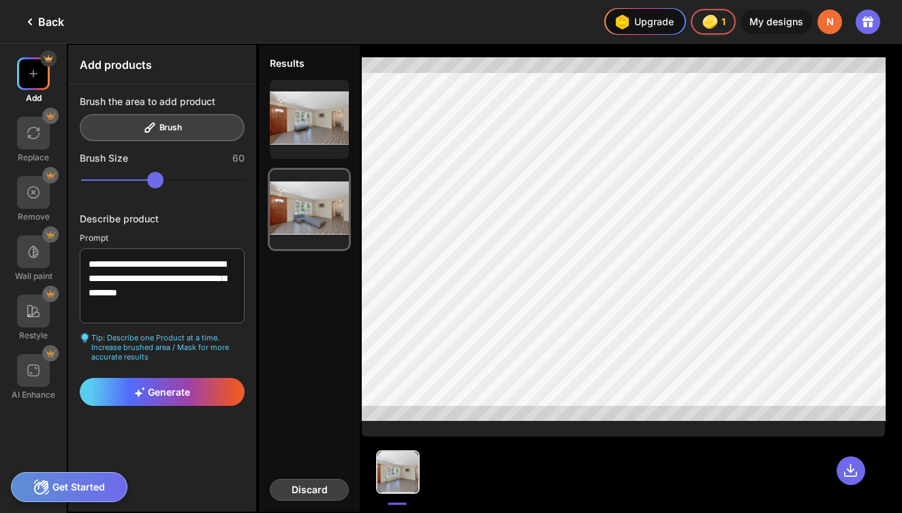
click at [303, 491] on div "Discard" at bounding box center [309, 489] width 79 height 22
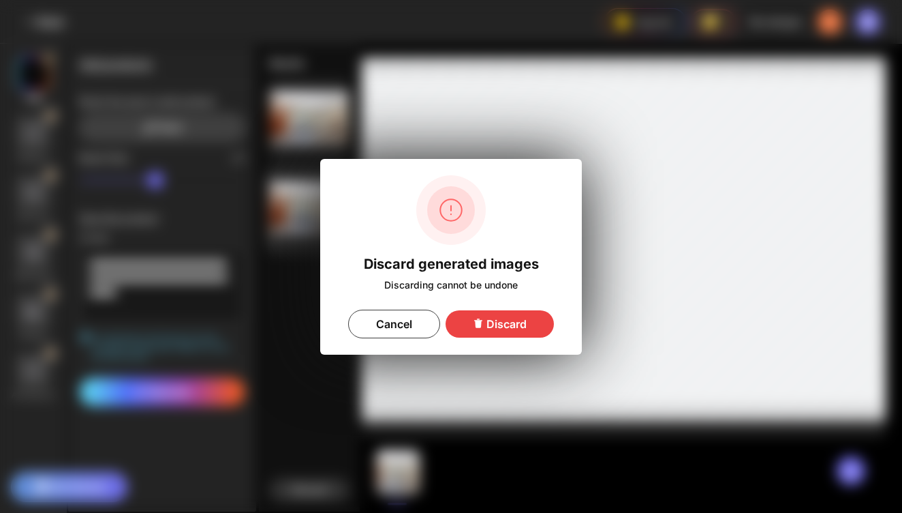
click at [513, 325] on div "Discard" at bounding box center [500, 323] width 108 height 27
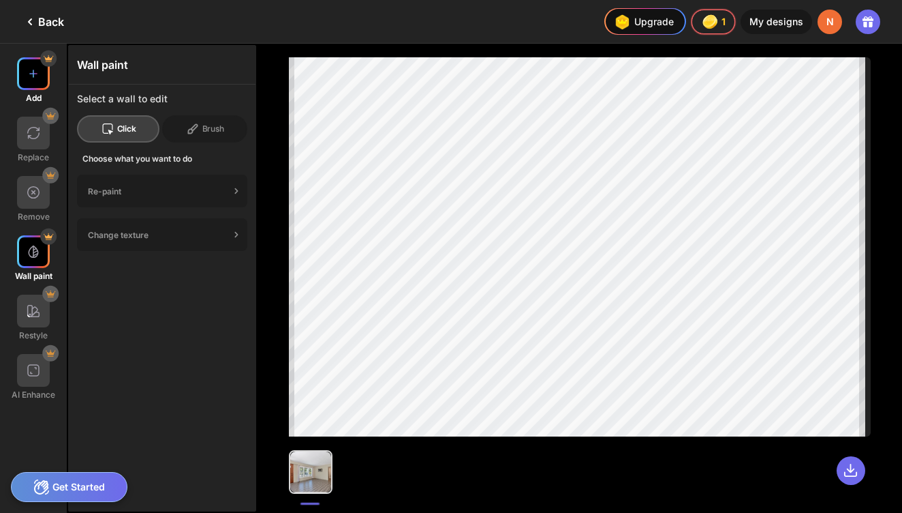
click at [33, 78] on img at bounding box center [34, 74] width 14 height 14
